Goal: Transaction & Acquisition: Purchase product/service

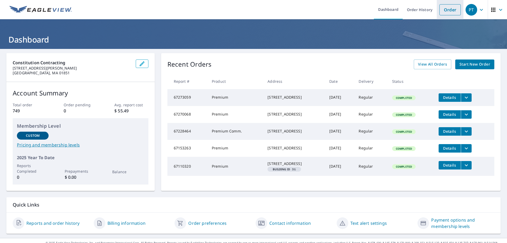
click at [447, 8] on link "Order" at bounding box center [450, 9] width 21 height 11
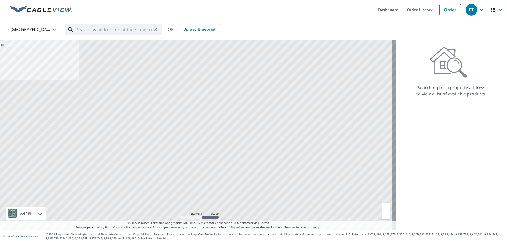
click at [86, 31] on input "text" at bounding box center [113, 29] width 75 height 15
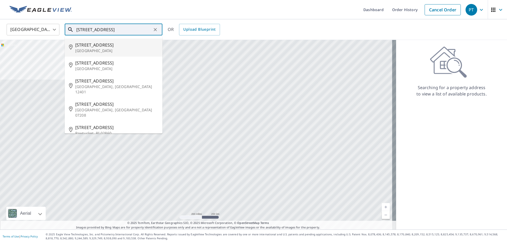
click at [87, 50] on p "[GEOGRAPHIC_DATA]" at bounding box center [116, 50] width 83 height 5
type input "[STREET_ADDRESS]"
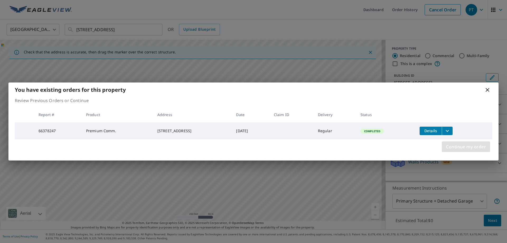
click at [464, 145] on span "Continue my order" at bounding box center [466, 146] width 40 height 7
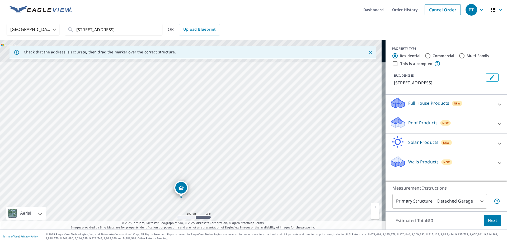
drag, startPoint x: 194, startPoint y: 117, endPoint x: 172, endPoint y: 218, distance: 104.2
click at [172, 218] on div "[STREET_ADDRESS]" at bounding box center [193, 134] width 386 height 189
drag, startPoint x: 180, startPoint y: 204, endPoint x: 191, endPoint y: 162, distance: 43.1
click at [191, 162] on div "[STREET_ADDRESS]" at bounding box center [193, 134] width 386 height 189
click at [396, 124] on icon at bounding box center [396, 125] width 10 height 6
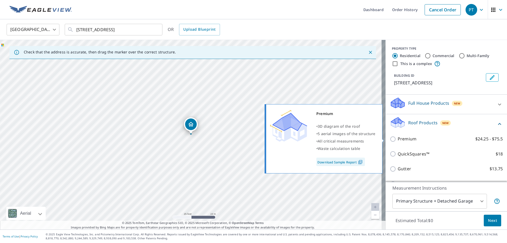
click at [390, 138] on input "Premium $24.25 - $75.5" at bounding box center [394, 139] width 8 height 6
checkbox input "true"
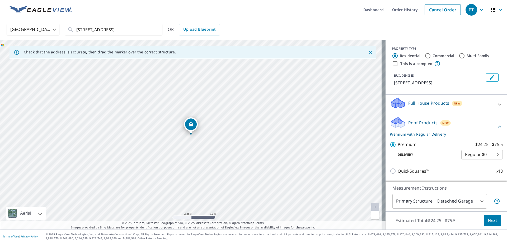
click at [489, 220] on span "Next" at bounding box center [492, 220] width 9 height 7
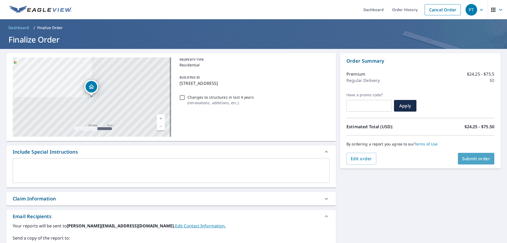
click at [475, 156] on span "Submit order" at bounding box center [477, 159] width 28 height 6
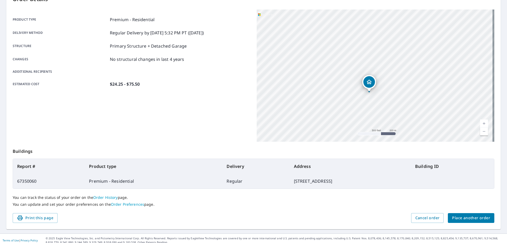
scroll to position [68, 0]
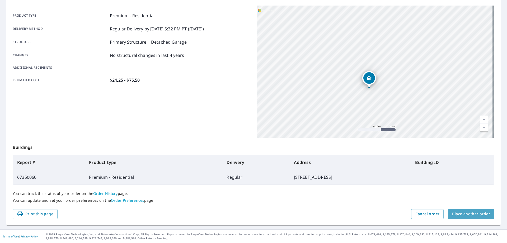
click at [478, 214] on span "Place another order" at bounding box center [471, 214] width 38 height 7
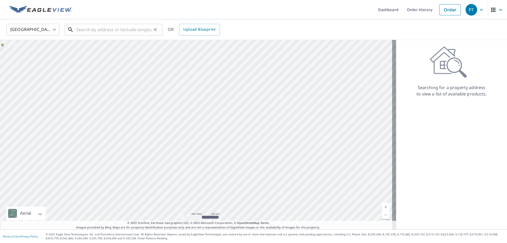
click at [89, 31] on input "text" at bounding box center [113, 29] width 75 height 15
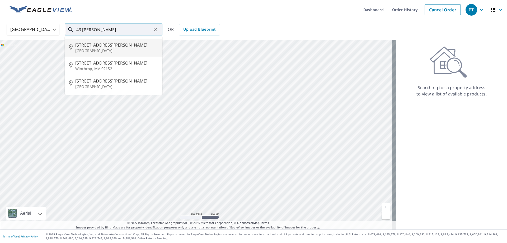
click at [90, 47] on span "[STREET_ADDRESS][PERSON_NAME]" at bounding box center [116, 45] width 83 height 6
type input "[STREET_ADDRESS][PERSON_NAME]"
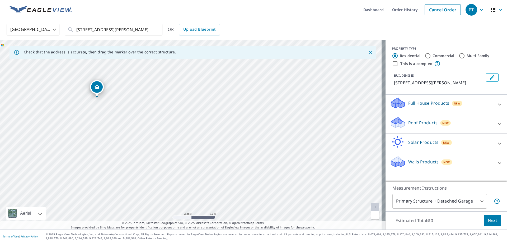
drag, startPoint x: 248, startPoint y: 153, endPoint x: 154, endPoint y: 116, distance: 101.2
click at [154, 116] on div "[STREET_ADDRESS][PERSON_NAME]" at bounding box center [193, 134] width 386 height 189
click at [395, 122] on icon at bounding box center [397, 120] width 13 height 7
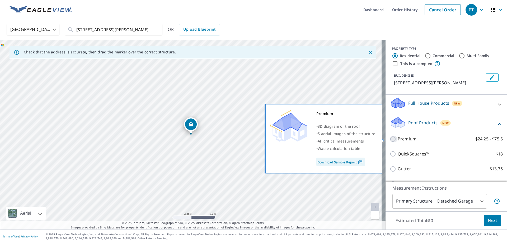
click at [390, 138] on input "Premium $24.25 - $75.5" at bounding box center [394, 139] width 8 height 6
checkbox input "true"
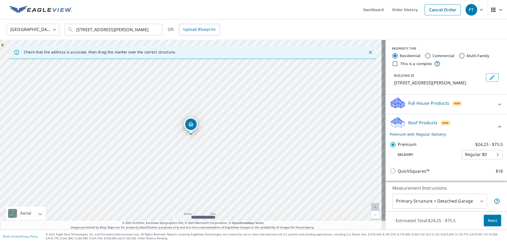
click at [488, 219] on span "Next" at bounding box center [492, 220] width 9 height 7
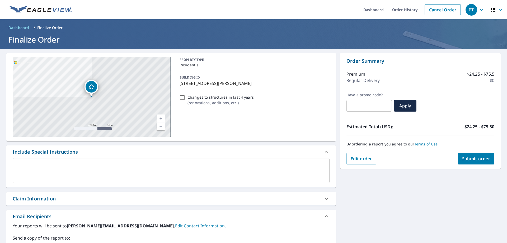
click at [468, 159] on span "Submit order" at bounding box center [477, 159] width 28 height 6
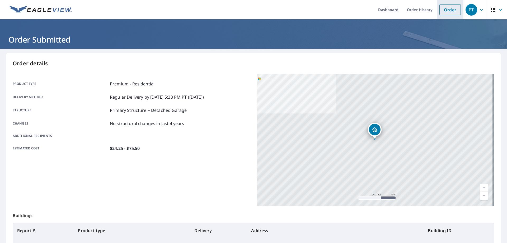
click at [447, 12] on link "Order" at bounding box center [450, 9] width 21 height 11
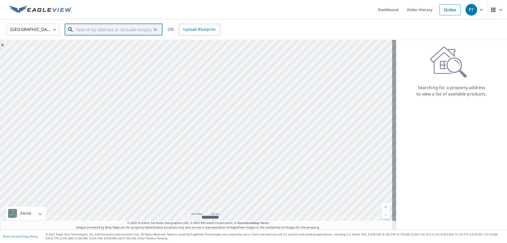
click at [84, 29] on input "text" at bounding box center [113, 29] width 75 height 15
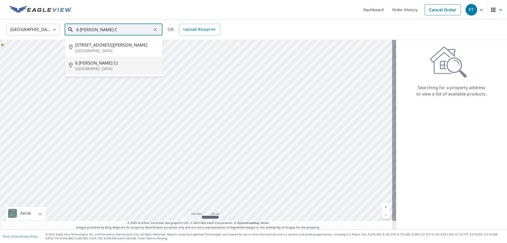
click at [84, 68] on p "[GEOGRAPHIC_DATA]" at bounding box center [116, 68] width 83 height 5
type input "[STREET_ADDRESS][PERSON_NAME]"
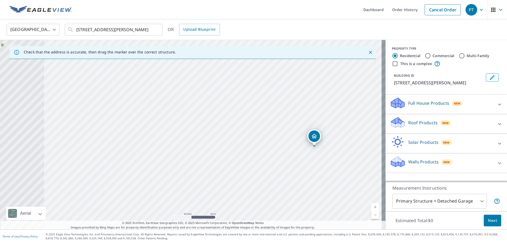
drag, startPoint x: 68, startPoint y: 123, endPoint x: 191, endPoint y: 135, distance: 124.0
click at [191, 135] on div "[STREET_ADDRESS][PERSON_NAME]" at bounding box center [193, 134] width 386 height 189
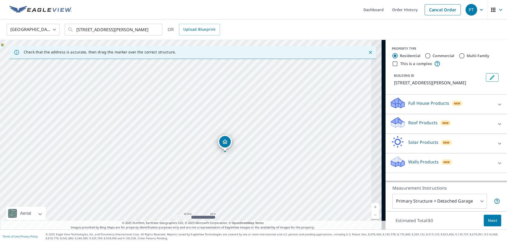
drag, startPoint x: 273, startPoint y: 164, endPoint x: 210, endPoint y: 167, distance: 63.5
click at [210, 167] on div "[STREET_ADDRESS][PERSON_NAME]" at bounding box center [193, 134] width 386 height 189
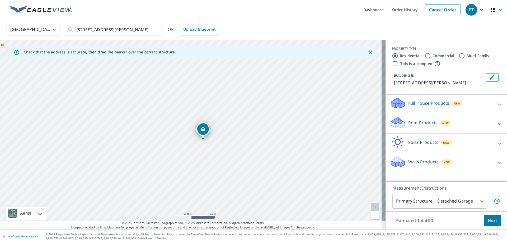
drag, startPoint x: 267, startPoint y: 157, endPoint x: 228, endPoint y: 158, distance: 39.4
click at [228, 158] on div "[STREET_ADDRESS][PERSON_NAME]" at bounding box center [193, 134] width 386 height 189
drag, startPoint x: 207, startPoint y: 130, endPoint x: 206, endPoint y: 125, distance: 5.6
click at [393, 121] on icon at bounding box center [397, 120] width 12 height 7
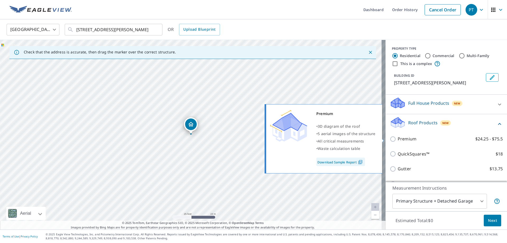
click at [391, 139] on input "Premium $24.25 - $75.5" at bounding box center [394, 139] width 8 height 6
checkbox input "true"
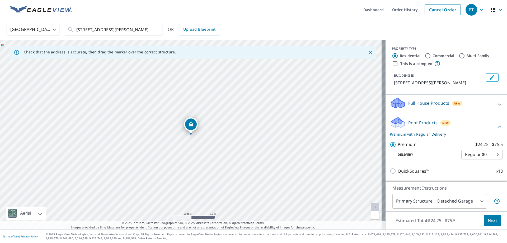
click at [493, 219] on span "Next" at bounding box center [492, 220] width 9 height 7
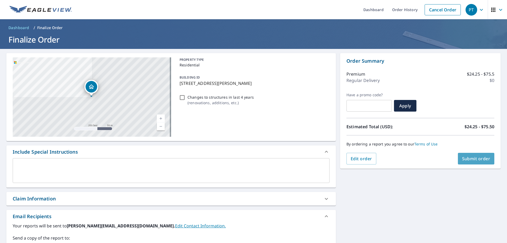
click at [473, 157] on span "Submit order" at bounding box center [477, 159] width 28 height 6
